Goal: Find contact information: Find contact information

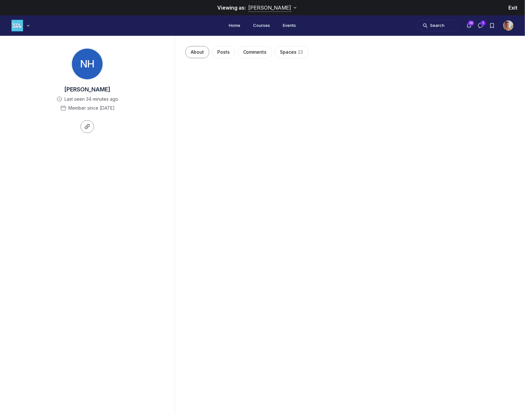
click at [283, 8] on span "Cara Natterson" at bounding box center [270, 7] width 43 height 6
click at [515, 9] on span "Exit" at bounding box center [512, 7] width 9 height 6
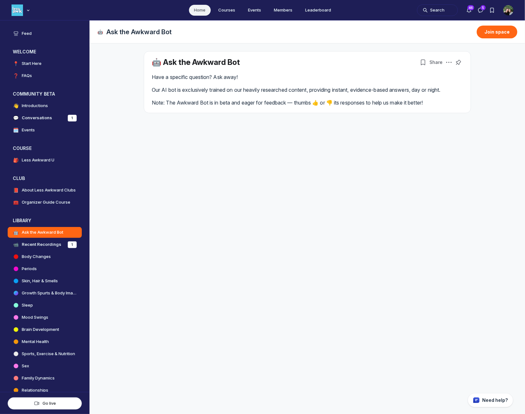
scroll to position [2478, 1224]
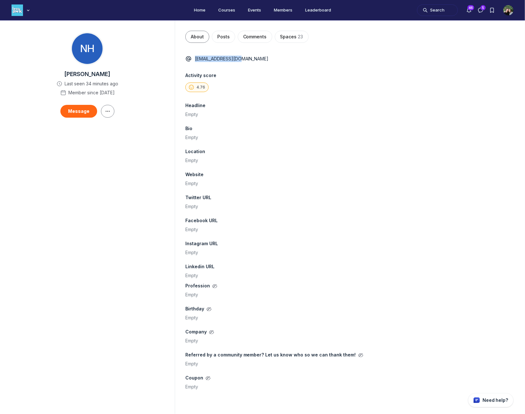
drag, startPoint x: 238, startPoint y: 58, endPoint x: 194, endPoint y: 58, distance: 44.1
click at [194, 58] on div "[EMAIL_ADDRESS][DOMAIN_NAME]" at bounding box center [349, 59] width 329 height 6
copy p "[EMAIL_ADDRESS][DOMAIN_NAME]"
click at [443, 108] on div "Headline Empty" at bounding box center [349, 109] width 329 height 15
click at [285, 37] on span "Spaces" at bounding box center [288, 37] width 17 height 6
